Goal: Transaction & Acquisition: Book appointment/travel/reservation

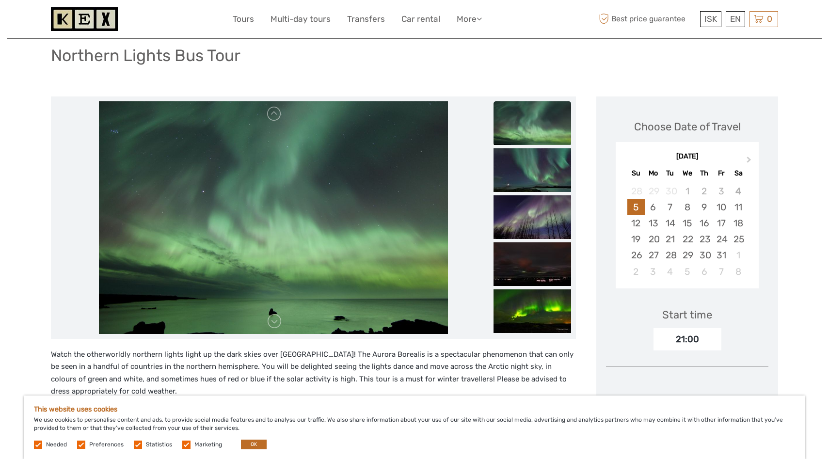
click at [493, 304] on div at bounding box center [314, 217] width 516 height 233
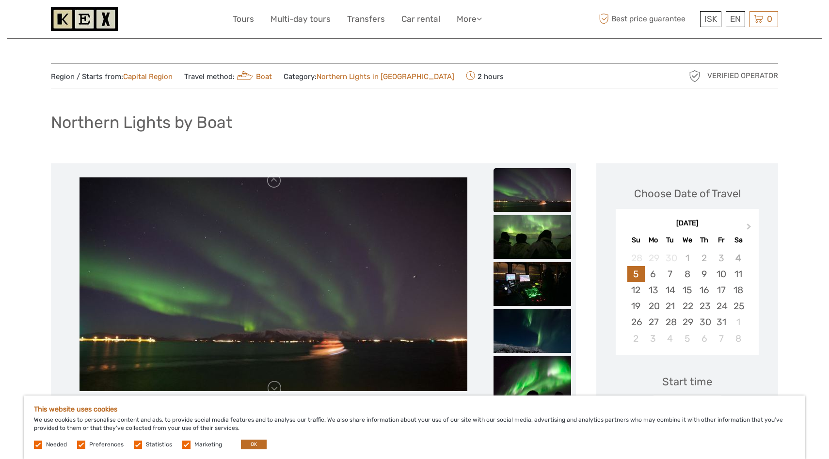
click at [525, 192] on img at bounding box center [533, 190] width 78 height 44
click at [521, 239] on img at bounding box center [533, 237] width 78 height 44
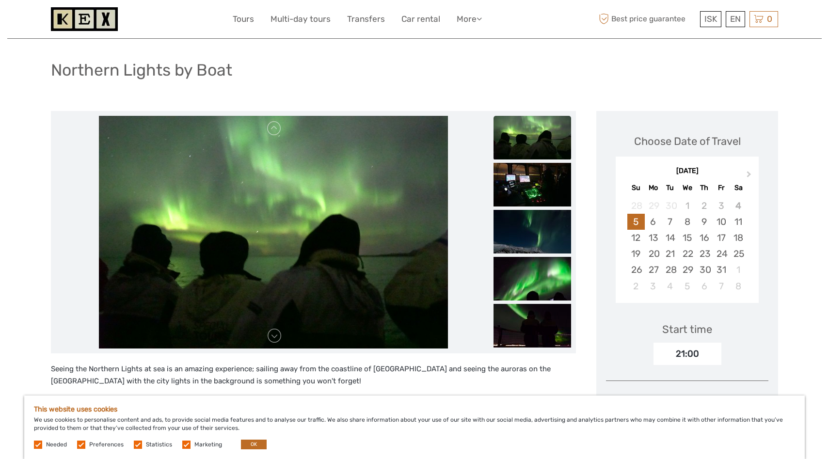
scroll to position [89, 0]
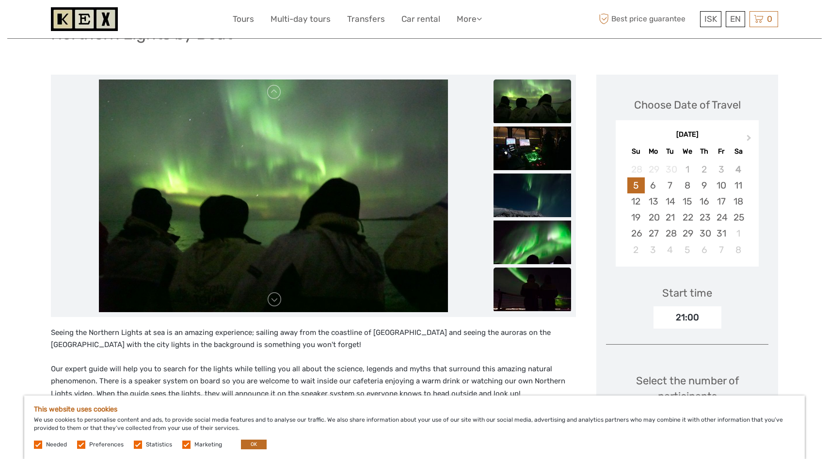
click at [514, 296] on img at bounding box center [533, 290] width 78 height 44
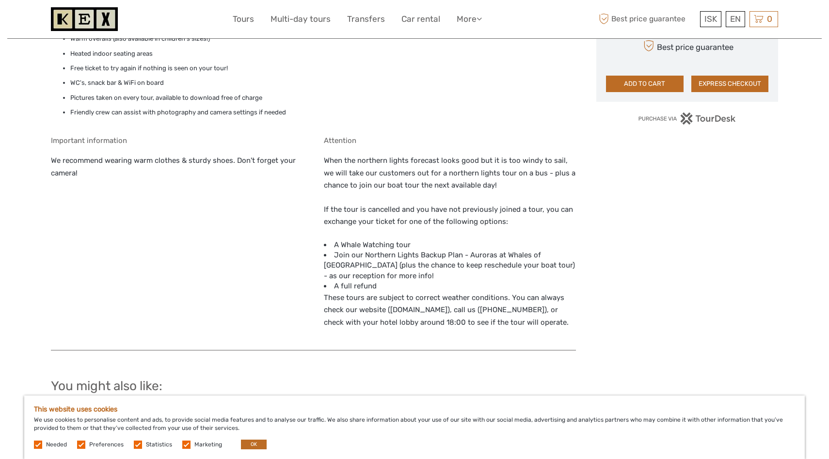
scroll to position [823, 0]
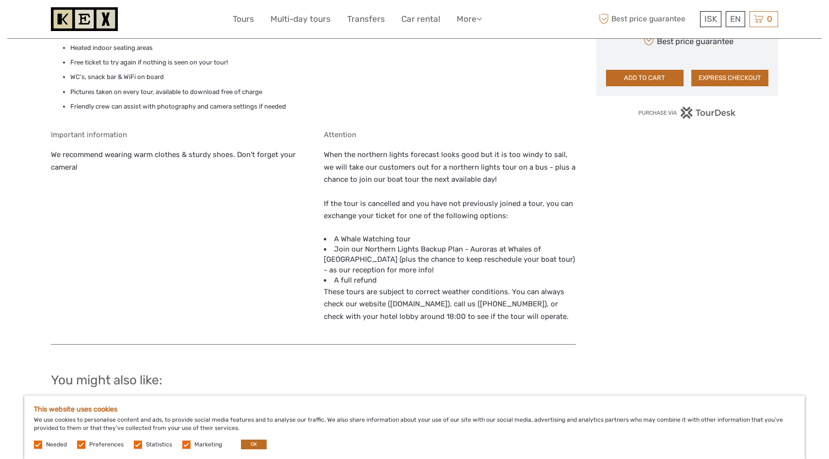
click at [455, 244] on li "Join our Northern Lights Backup Plan - Auroras at Whales of Iceland (plus the c…" at bounding box center [450, 259] width 253 height 31
drag, startPoint x: 457, startPoint y: 238, endPoint x: 553, endPoint y: 240, distance: 96.5
click at [553, 244] on li "Join our Northern Lights Backup Plan - Auroras at Whales of Iceland (plus the c…" at bounding box center [450, 259] width 253 height 31
copy li "Auroras at Whales of Iceland"
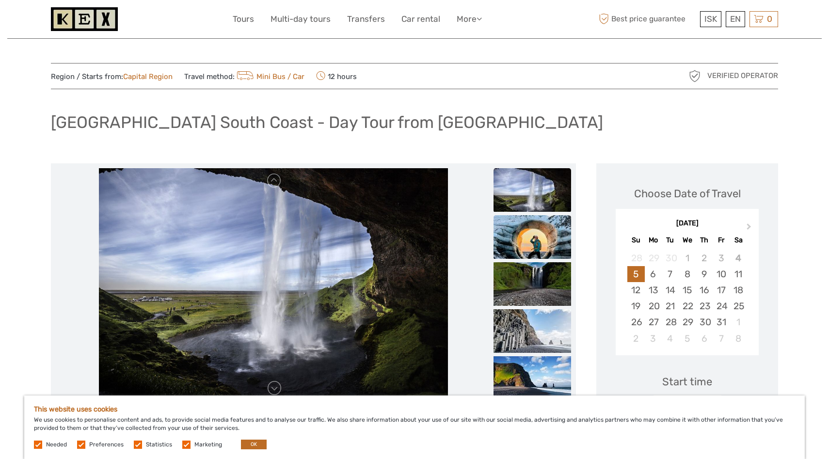
click at [525, 237] on img at bounding box center [533, 237] width 78 height 44
click at [242, 18] on link "Tours" at bounding box center [243, 19] width 21 height 14
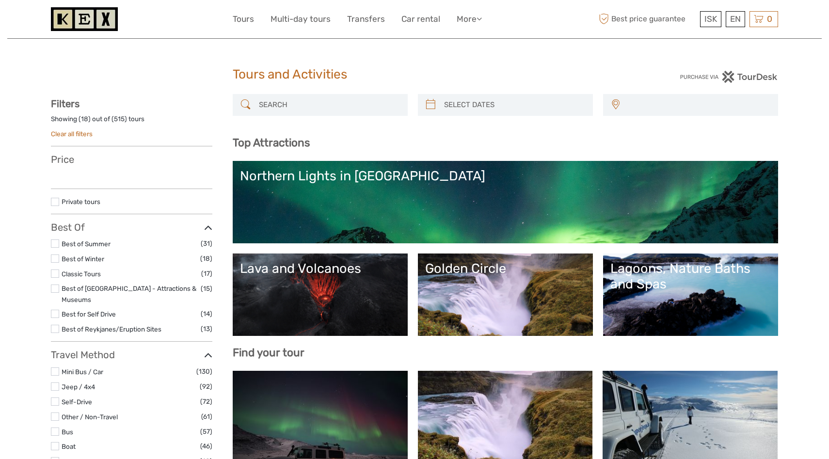
select select
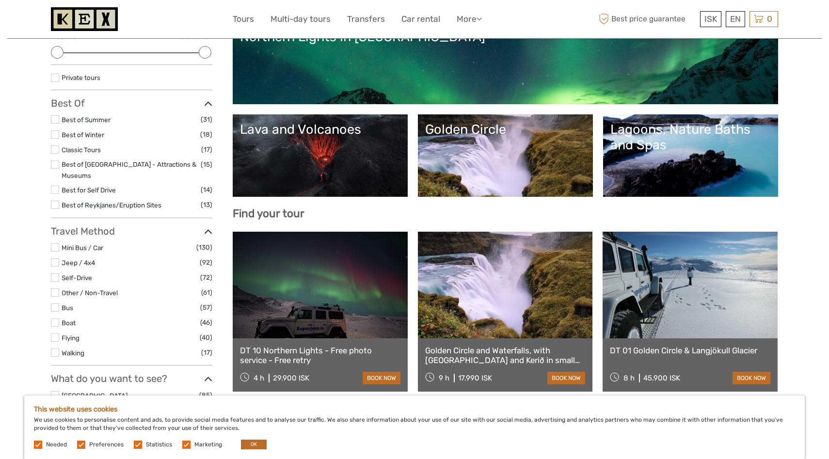
scroll to position [150, 0]
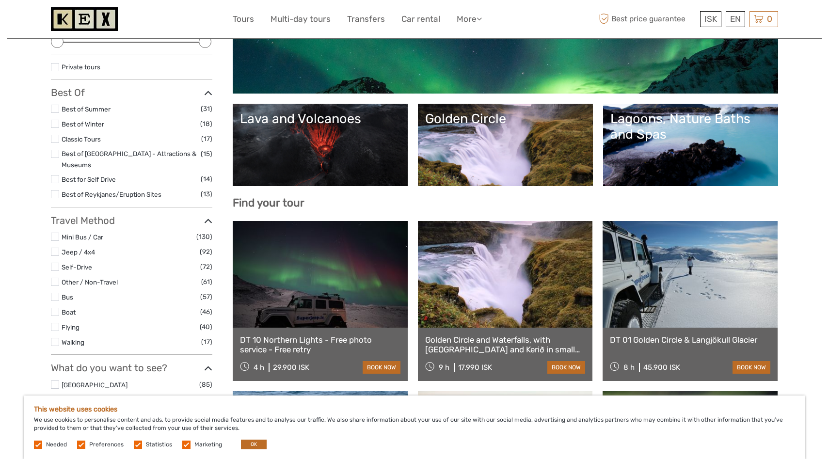
click at [302, 143] on link "Lava and Volcanoes" at bounding box center [320, 145] width 161 height 68
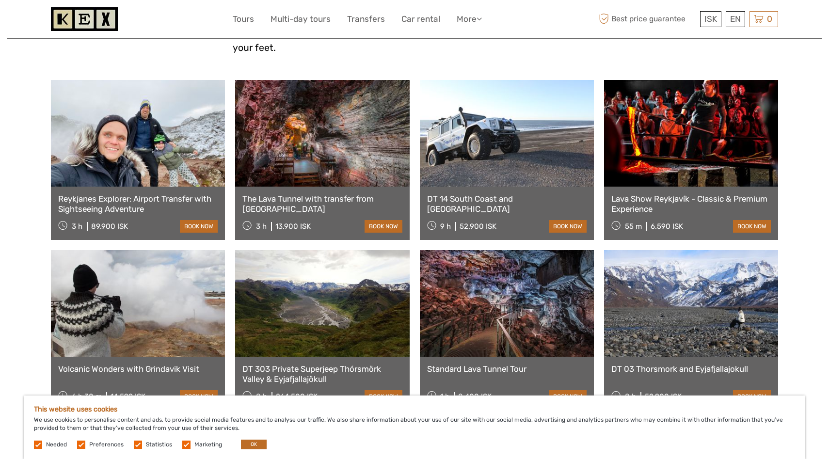
scroll to position [366, 0]
click at [154, 298] on link at bounding box center [138, 303] width 174 height 107
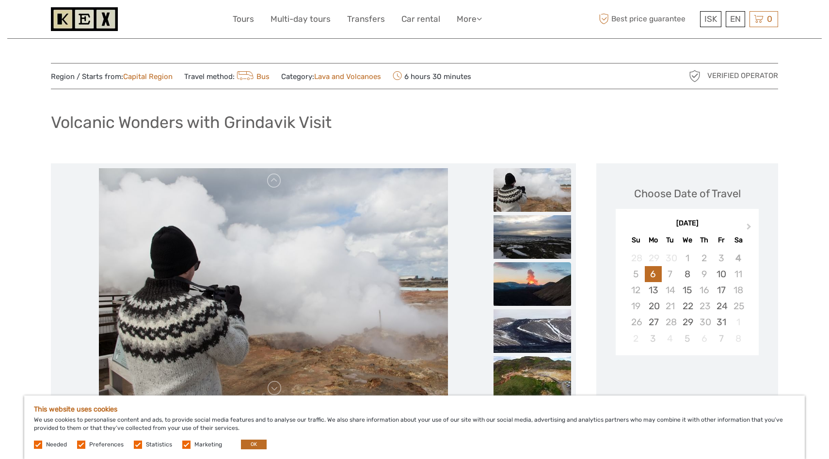
click at [521, 291] on img at bounding box center [533, 284] width 78 height 44
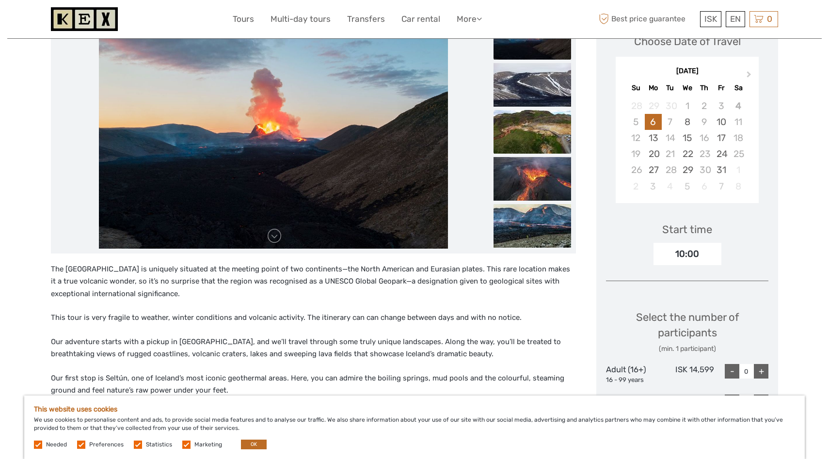
scroll to position [210, 0]
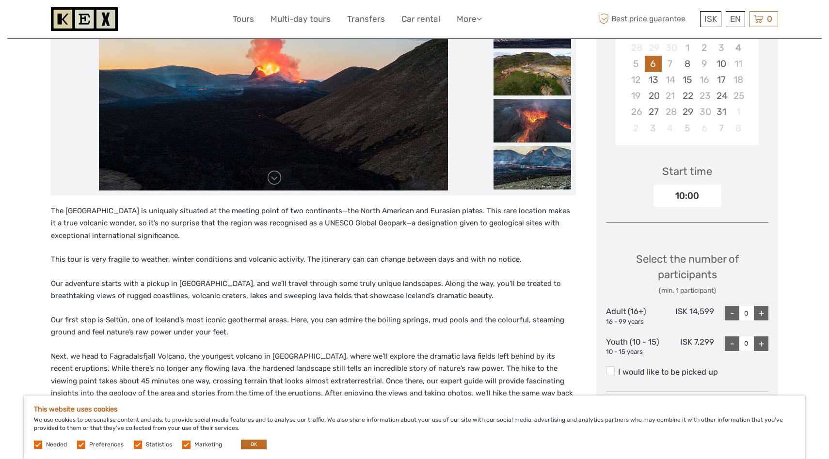
click at [536, 186] on img at bounding box center [533, 168] width 78 height 44
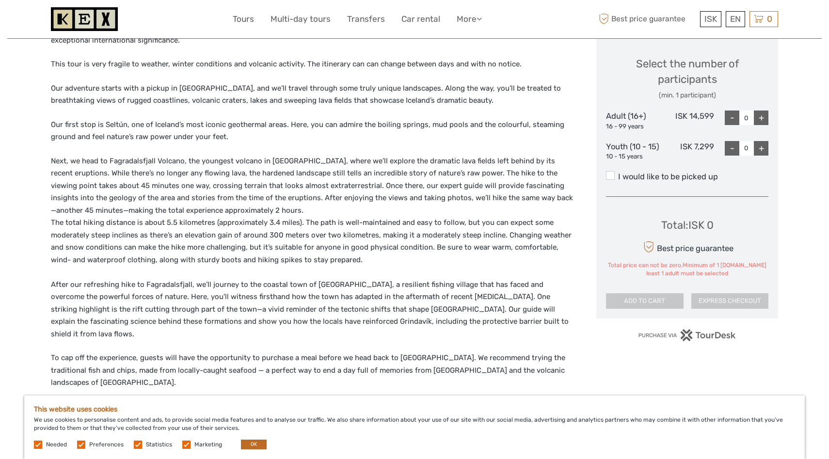
scroll to position [407, 0]
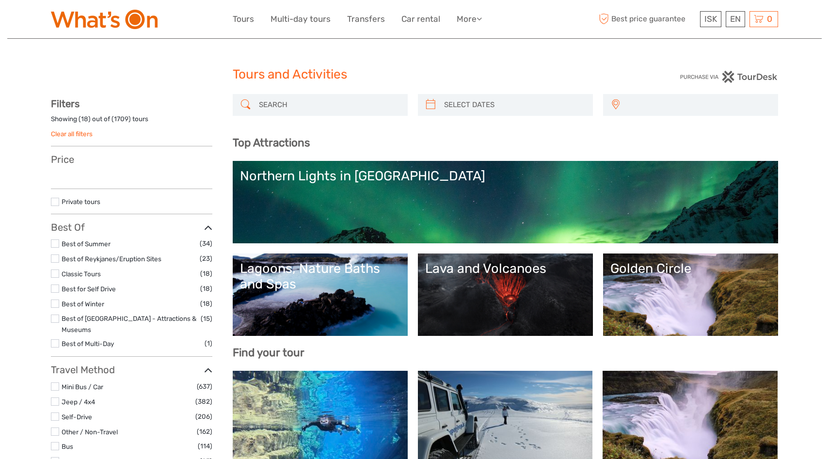
select select
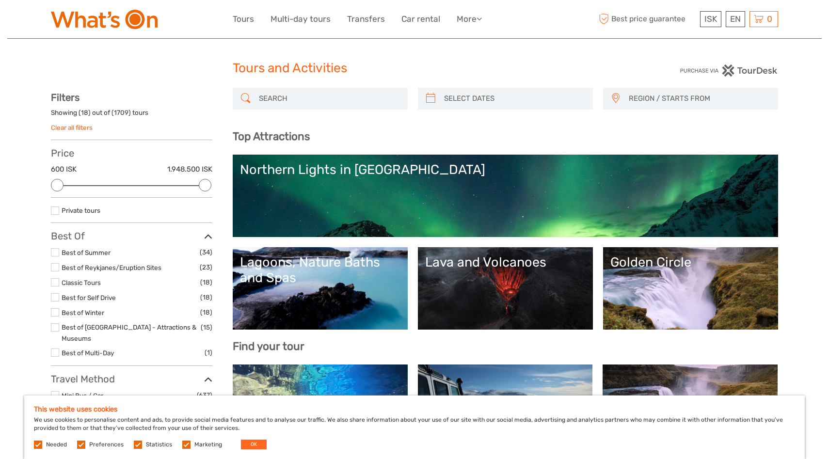
scroll to position [16, 0]
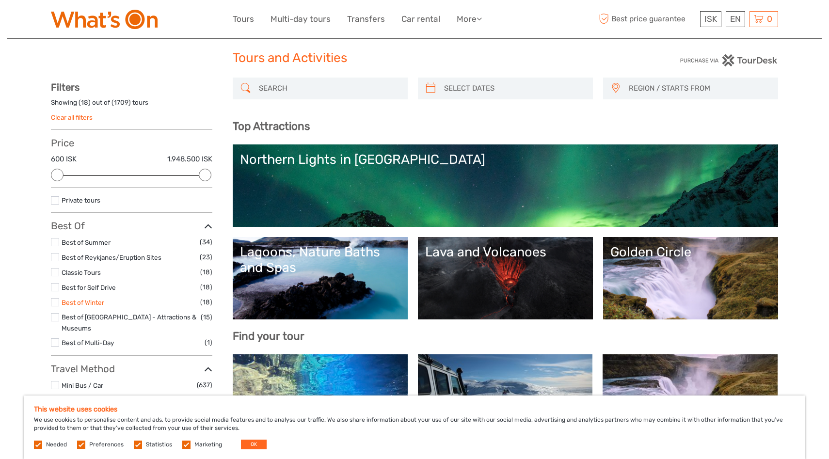
click at [98, 302] on link "Best of Winter" at bounding box center [83, 303] width 43 height 8
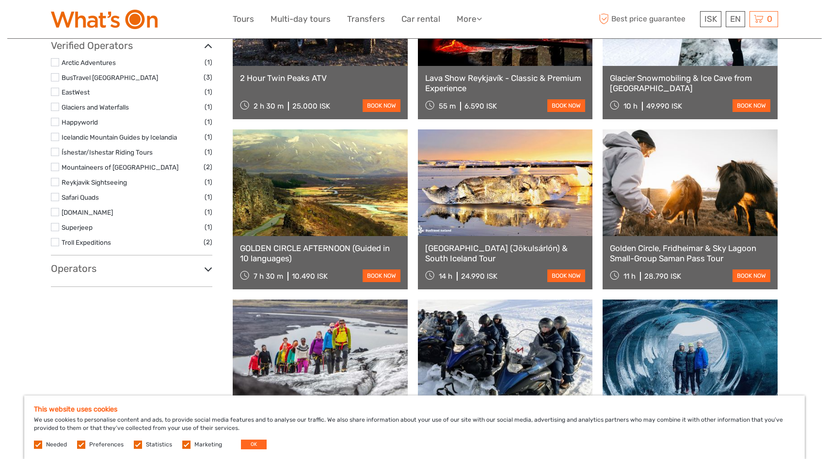
scroll to position [707, 0]
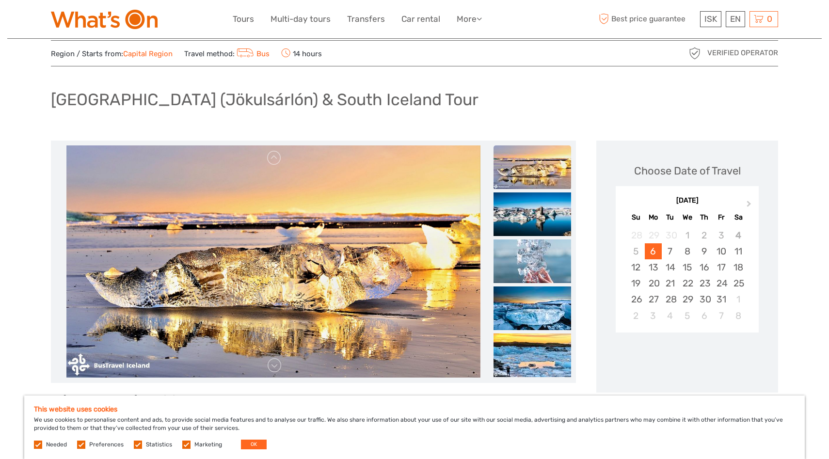
scroll to position [23, 0]
click at [375, 306] on img at bounding box center [273, 261] width 414 height 233
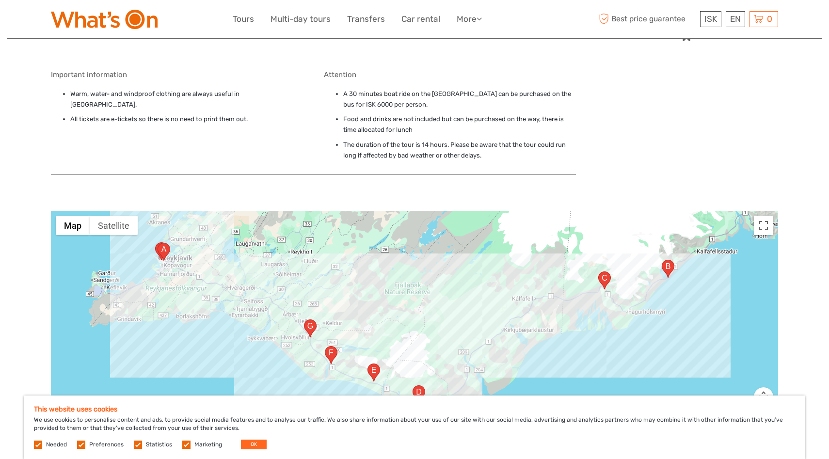
scroll to position [836, 0]
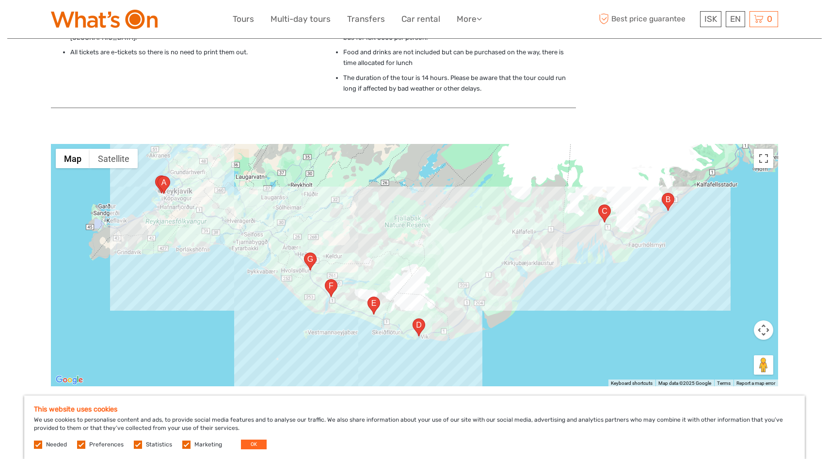
click at [766, 321] on button "Map camera controls" at bounding box center [763, 330] width 19 height 19
click at [737, 345] on button "Zoom out" at bounding box center [739, 354] width 19 height 19
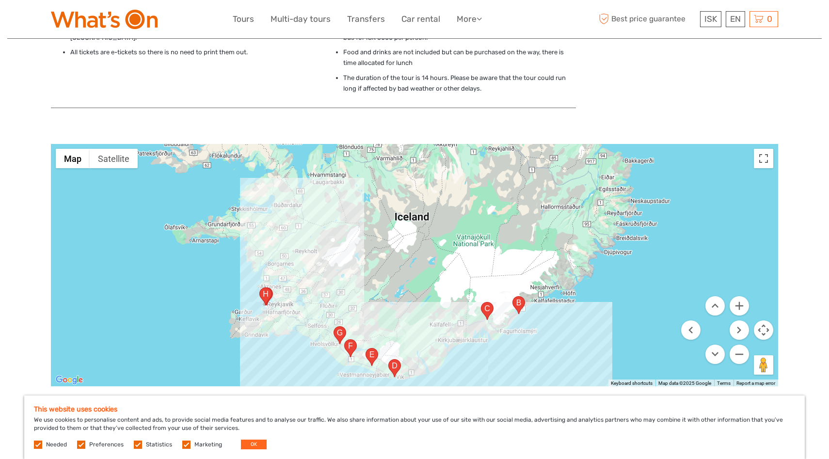
drag, startPoint x: 571, startPoint y: 200, endPoint x: 549, endPoint y: 283, distance: 86.3
click at [549, 283] on div at bounding box center [414, 265] width 727 height 242
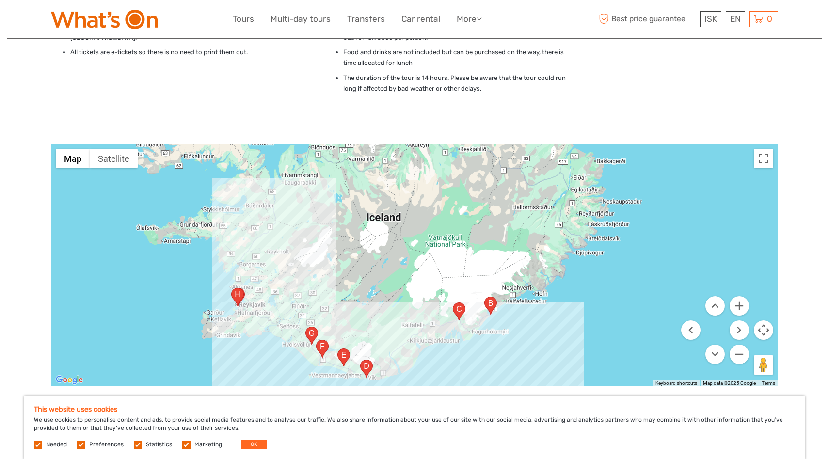
drag, startPoint x: 453, startPoint y: 205, endPoint x: 425, endPoint y: 206, distance: 28.1
click at [425, 206] on div at bounding box center [414, 265] width 727 height 242
